Goal: Task Accomplishment & Management: Manage account settings

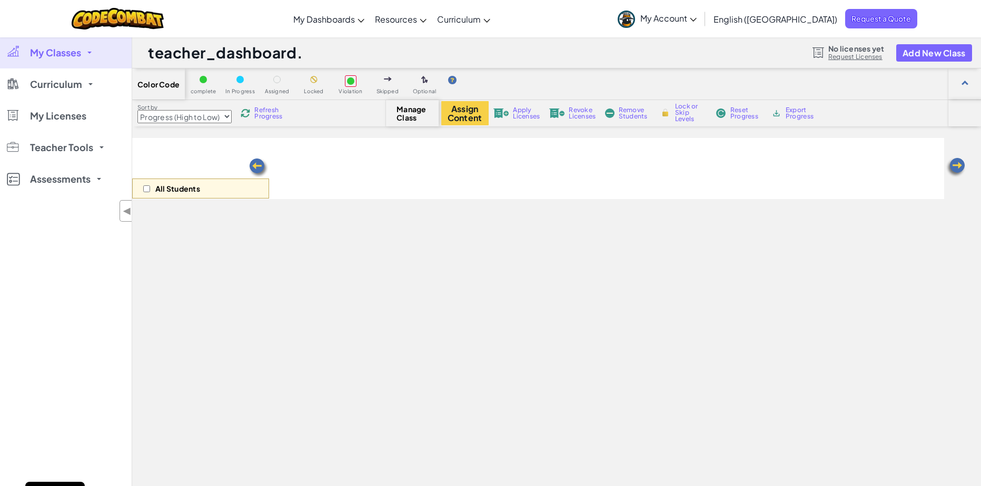
select select "Progress (High to Low)"
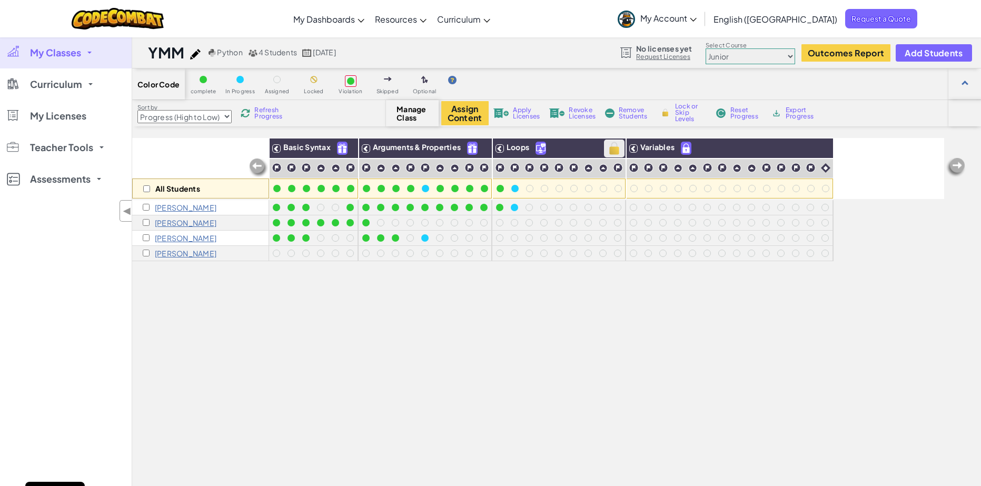
click at [611, 152] on img at bounding box center [614, 149] width 18 height 16
checkbox input "true"
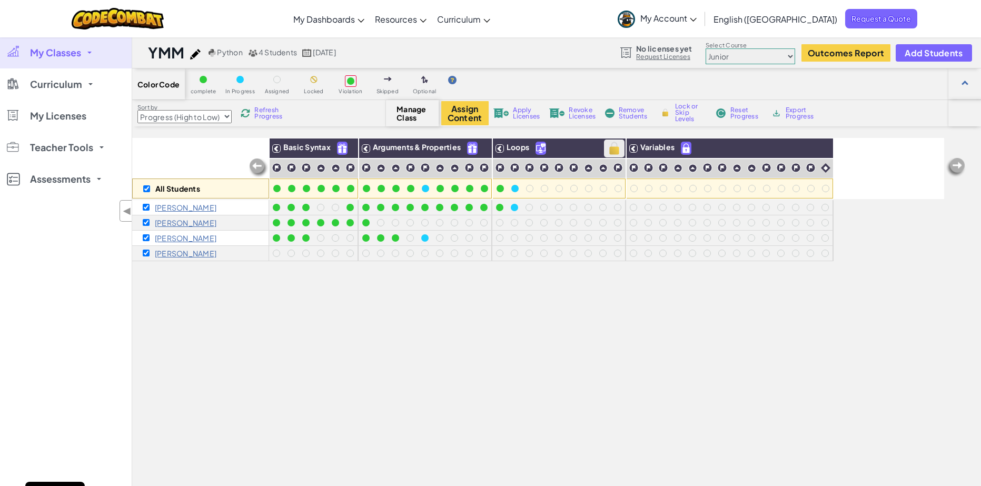
checkbox input "true"
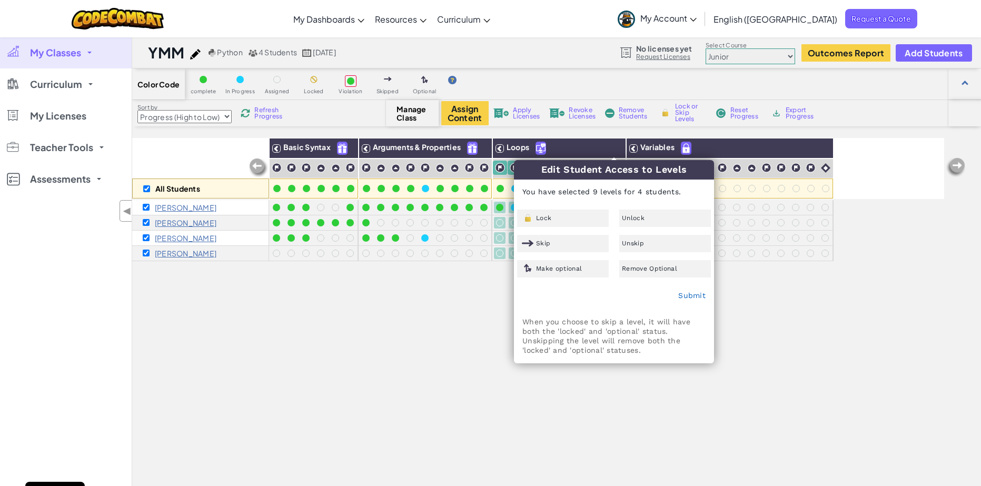
click at [787, 291] on div "All Students Basic Syntax Arguments & Properties Loops Variables [PERSON_NAME] …" at bounding box center [538, 354] width 812 height 433
checkbox input "false"
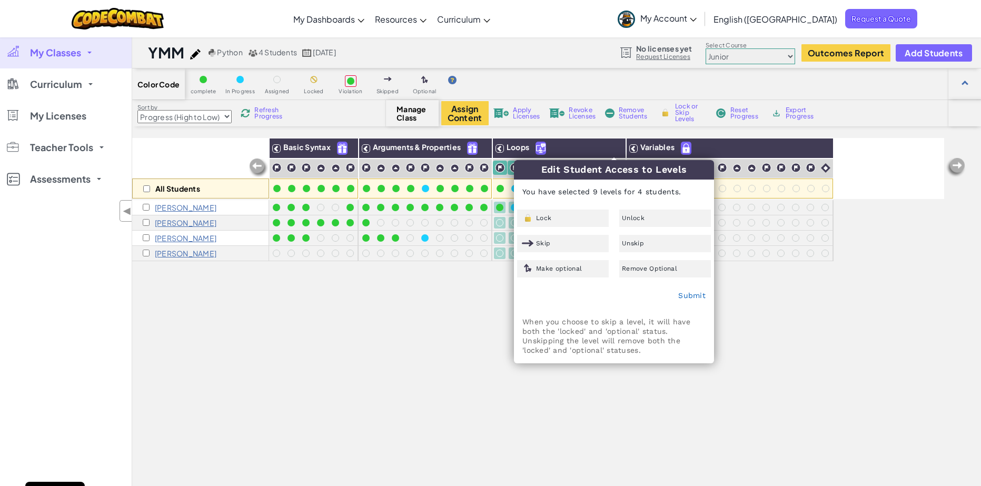
checkbox input "false"
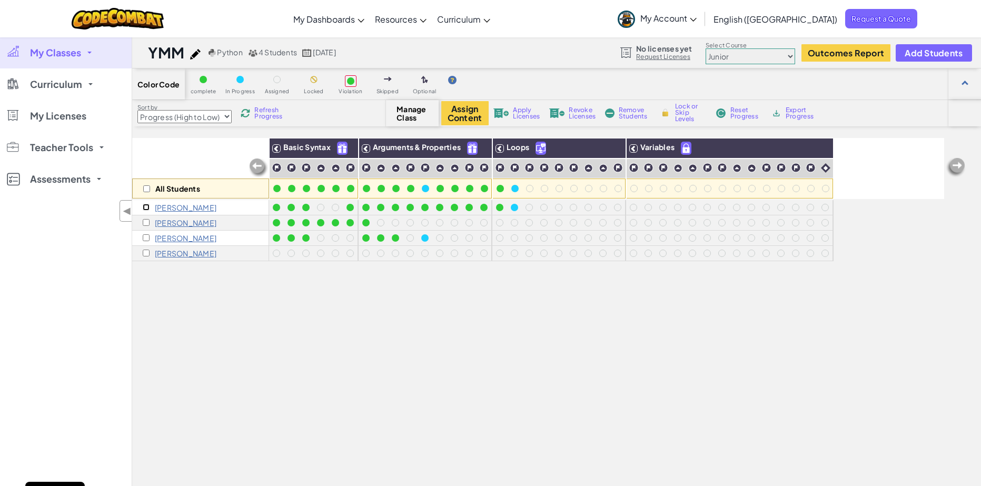
click at [147, 206] on input "checkbox" at bounding box center [146, 207] width 7 height 7
click at [612, 146] on img at bounding box center [614, 149] width 18 height 16
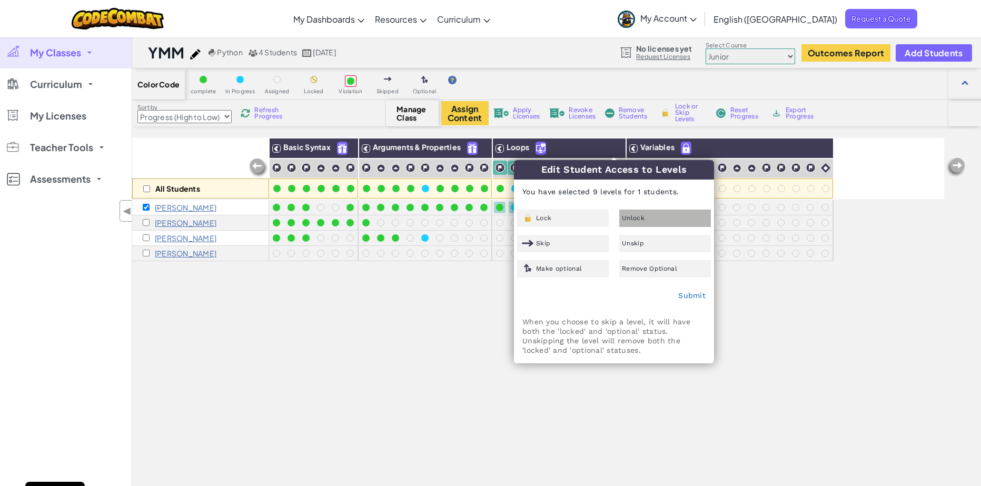
click at [655, 225] on div "Unlock" at bounding box center [665, 217] width 92 height 17
click at [695, 299] on link "Submit" at bounding box center [691, 295] width 27 height 8
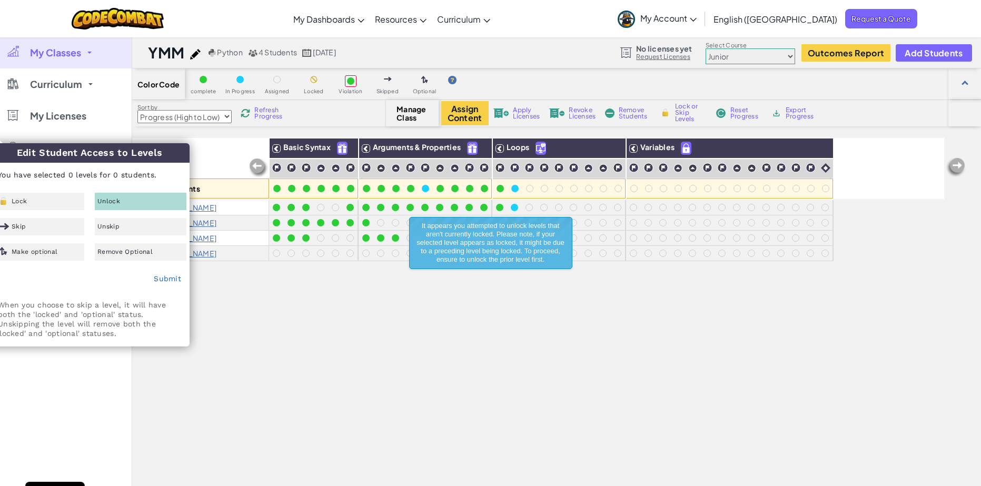
drag, startPoint x: 115, startPoint y: 160, endPoint x: 153, endPoint y: 176, distance: 40.8
click at [153, 176] on div "Edit Student Access to Levels You have selected 0 levels for 0 students. Lock U…" at bounding box center [89, 244] width 199 height 203
click at [283, 265] on div "All Students Basic Syntax Arguments & Properties Loops Variables [PERSON_NAME] …" at bounding box center [538, 354] width 812 height 433
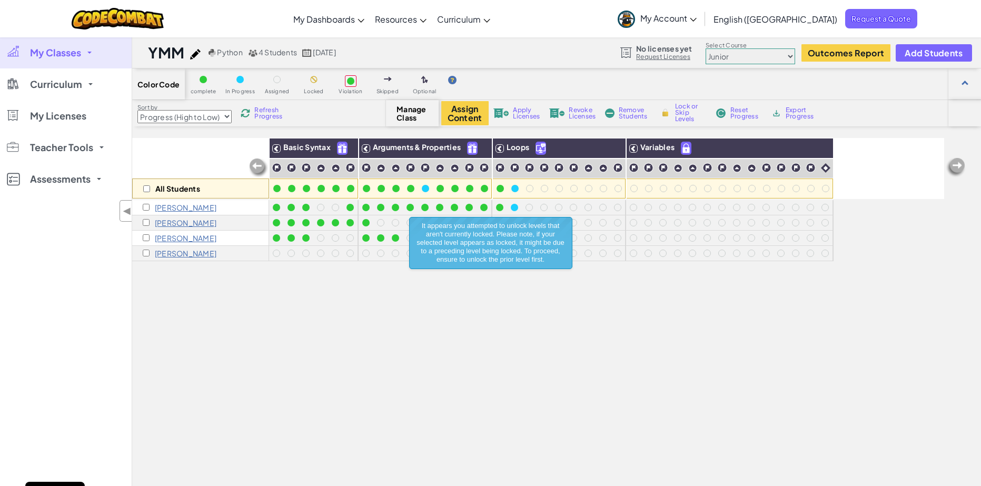
click at [506, 300] on div "All Students Basic Syntax Arguments & Properties Loops Variables [PERSON_NAME] …" at bounding box center [538, 354] width 812 height 433
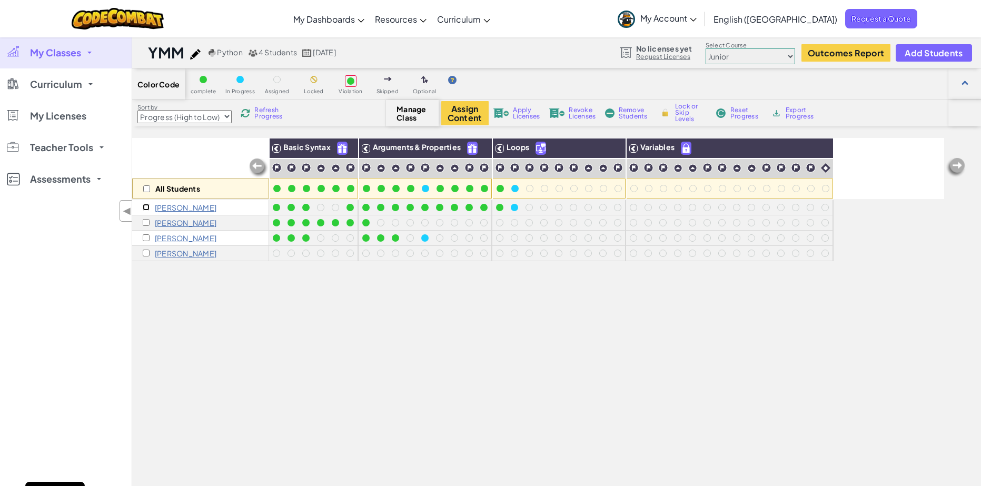
click at [143, 206] on input "checkbox" at bounding box center [146, 207] width 7 height 7
click at [505, 114] on img at bounding box center [501, 112] width 16 height 9
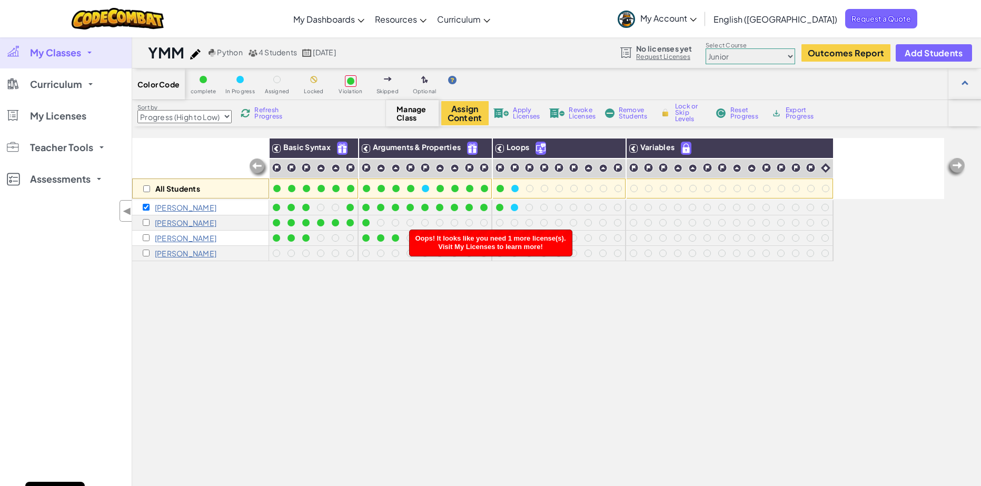
click at [571, 66] on div "YMM Python 4 Students [DATE] No licenses yet Request Licenses Select Course Jun…" at bounding box center [556, 53] width 849 height 32
click at [143, 207] on input "checkbox" at bounding box center [146, 207] width 7 height 7
checkbox input "false"
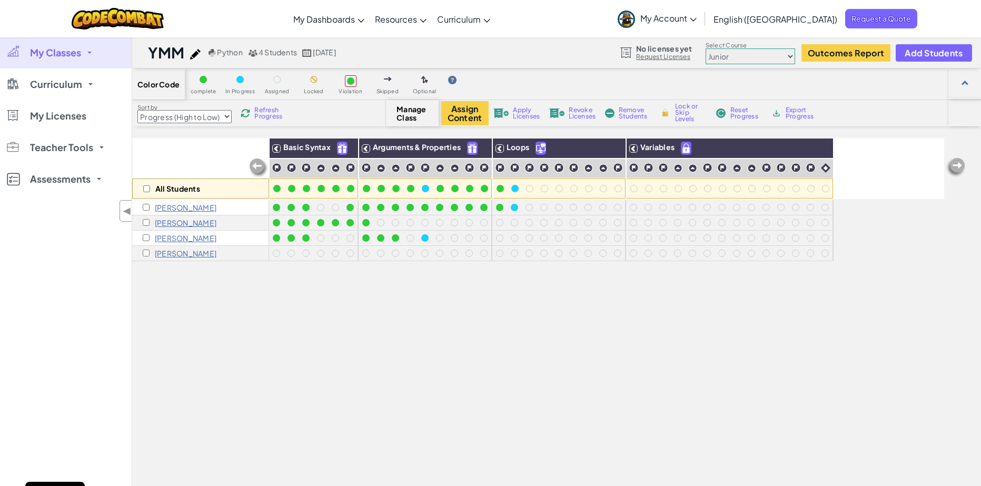
click at [657, 7] on div "Toggle navigation My Dashboards CodeCombat Teacher Dashboard Ozaria Teacher Das…" at bounding box center [490, 18] width 986 height 37
click at [538, 78] on div "Color Code complete In Progress Assigned Locked Violation Skipped Optional" at bounding box center [556, 84] width 849 height 32
click at [86, 54] on link "My Classes" at bounding box center [66, 53] width 132 height 32
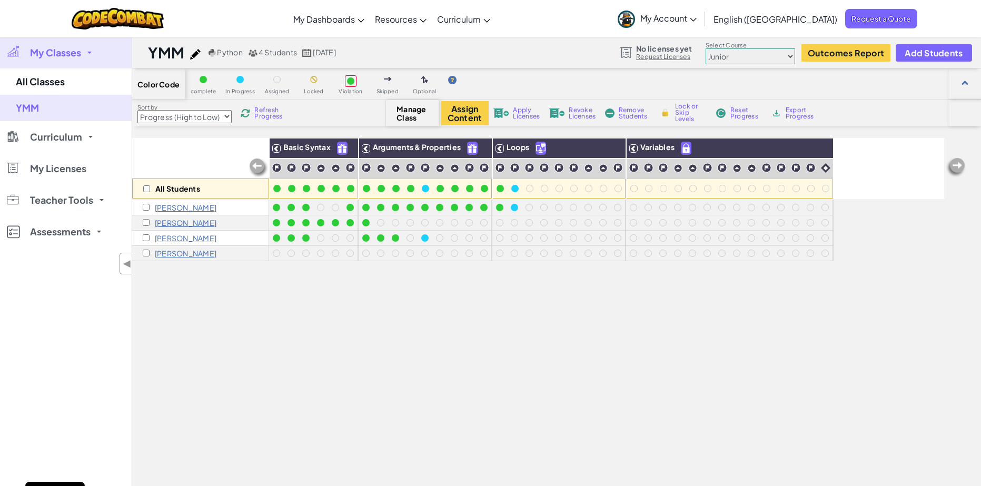
click at [86, 54] on link "My Classes" at bounding box center [66, 53] width 132 height 32
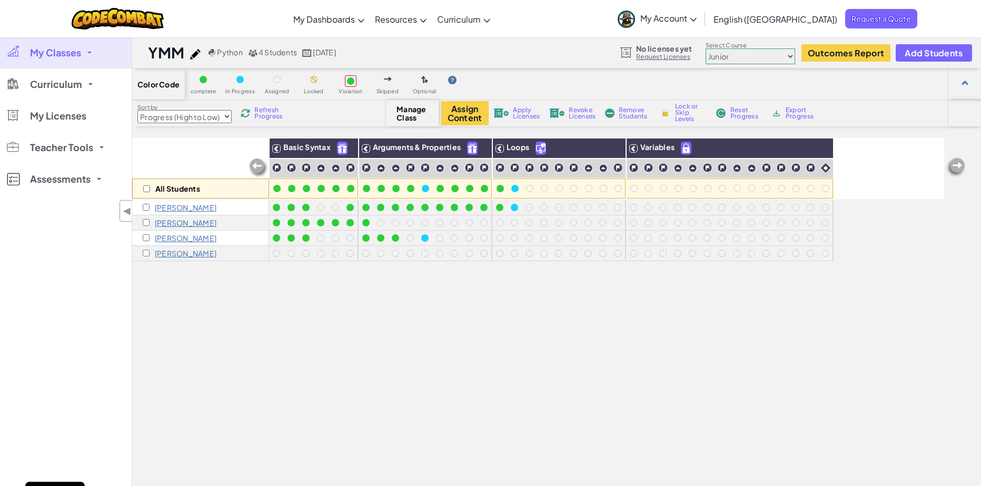
click at [91, 39] on link "My Classes" at bounding box center [66, 53] width 132 height 32
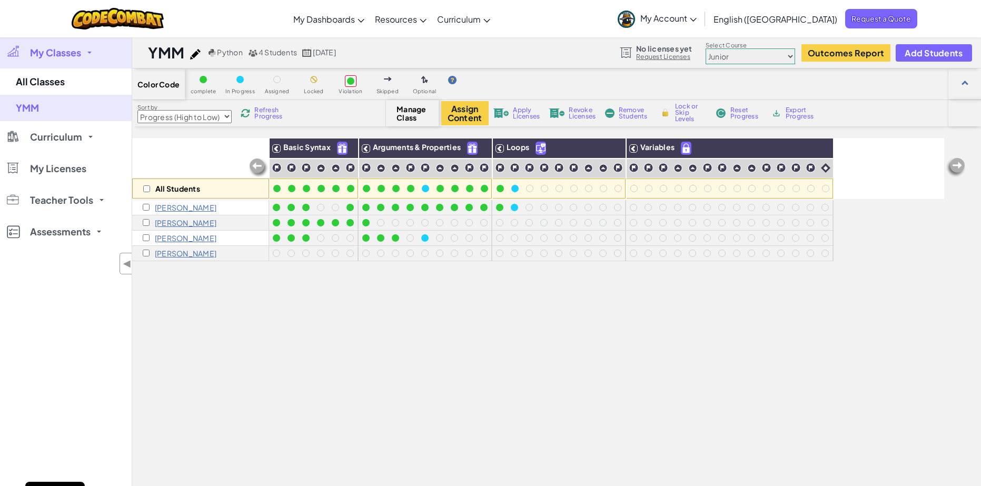
click at [215, 7] on div "Toggle navigation My Dashboards CodeCombat Teacher Dashboard Ozaria Teacher Das…" at bounding box center [490, 18] width 986 height 37
